Goal: Find specific page/section: Find specific page/section

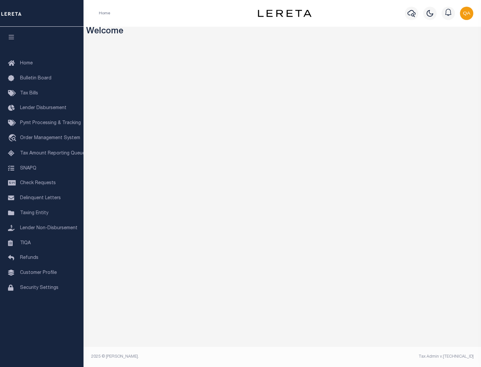
click at [42, 243] on link "TIQA" at bounding box center [41, 243] width 83 height 15
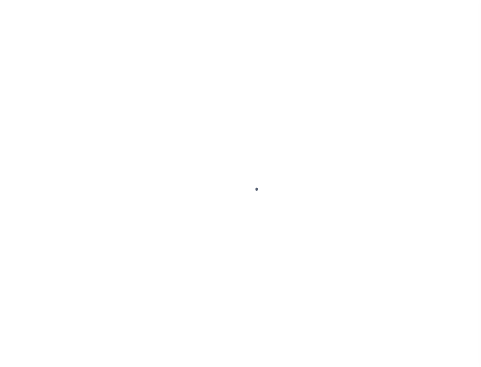
select select "200"
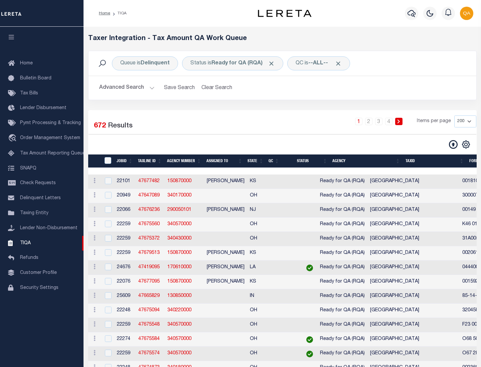
click at [273, 63] on span "Click to Remove" at bounding box center [271, 63] width 7 height 7
